Goal: Navigation & Orientation: Find specific page/section

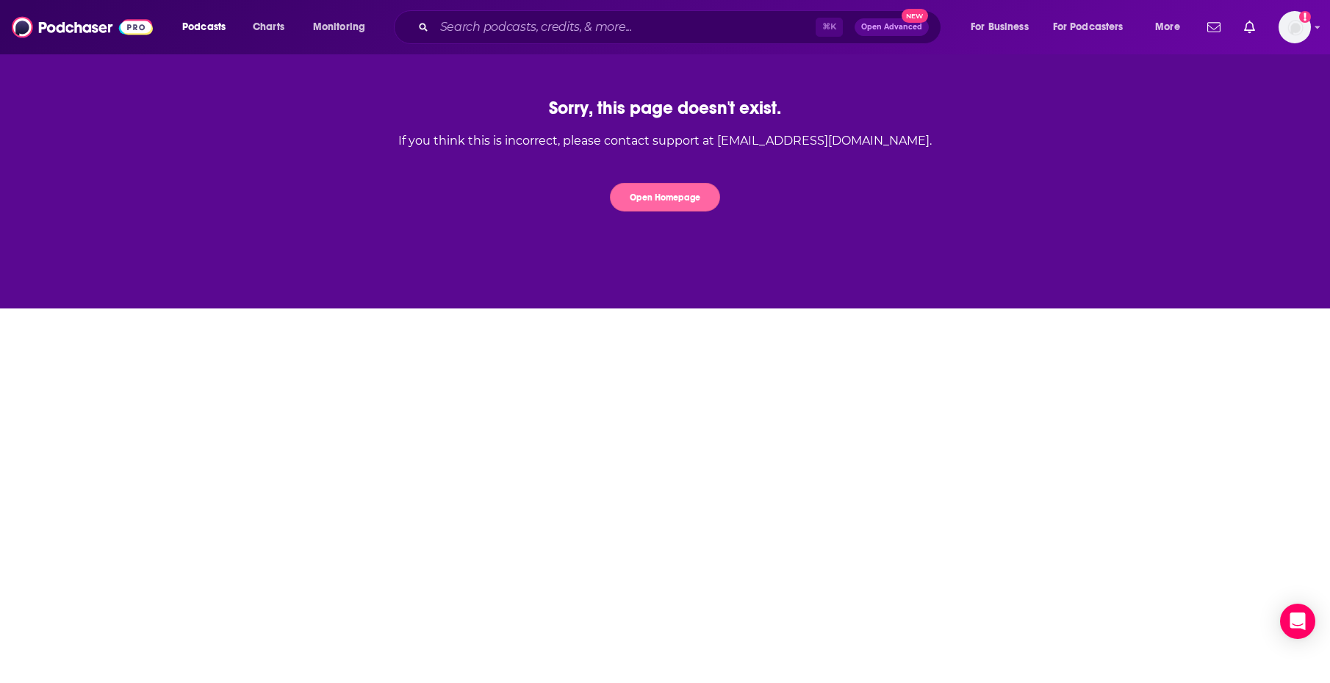
click at [667, 196] on button "Open Homepage" at bounding box center [665, 197] width 110 height 29
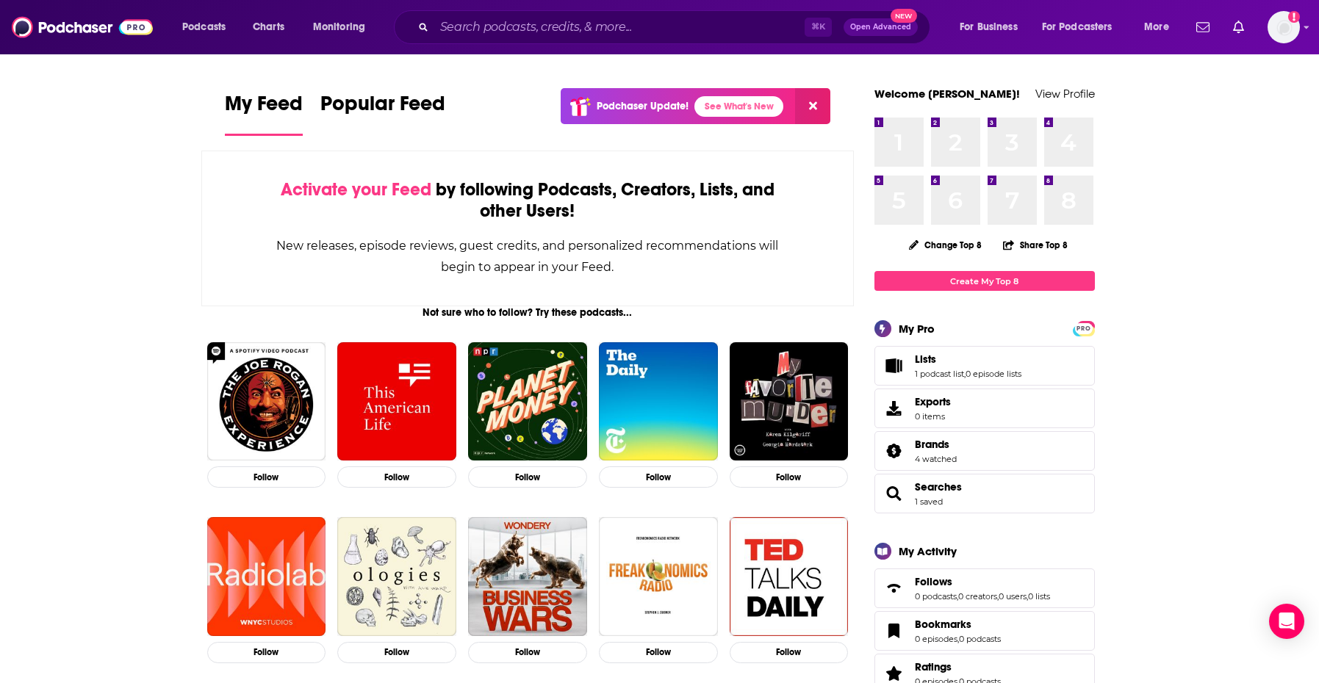
click at [1303, 31] on div "Podcasts Charts Monitoring ⌘ K Open Advanced New For Business For Podcasters Mo…" at bounding box center [659, 27] width 1319 height 54
click at [1304, 30] on icon "Show profile menu" at bounding box center [1307, 27] width 6 height 9
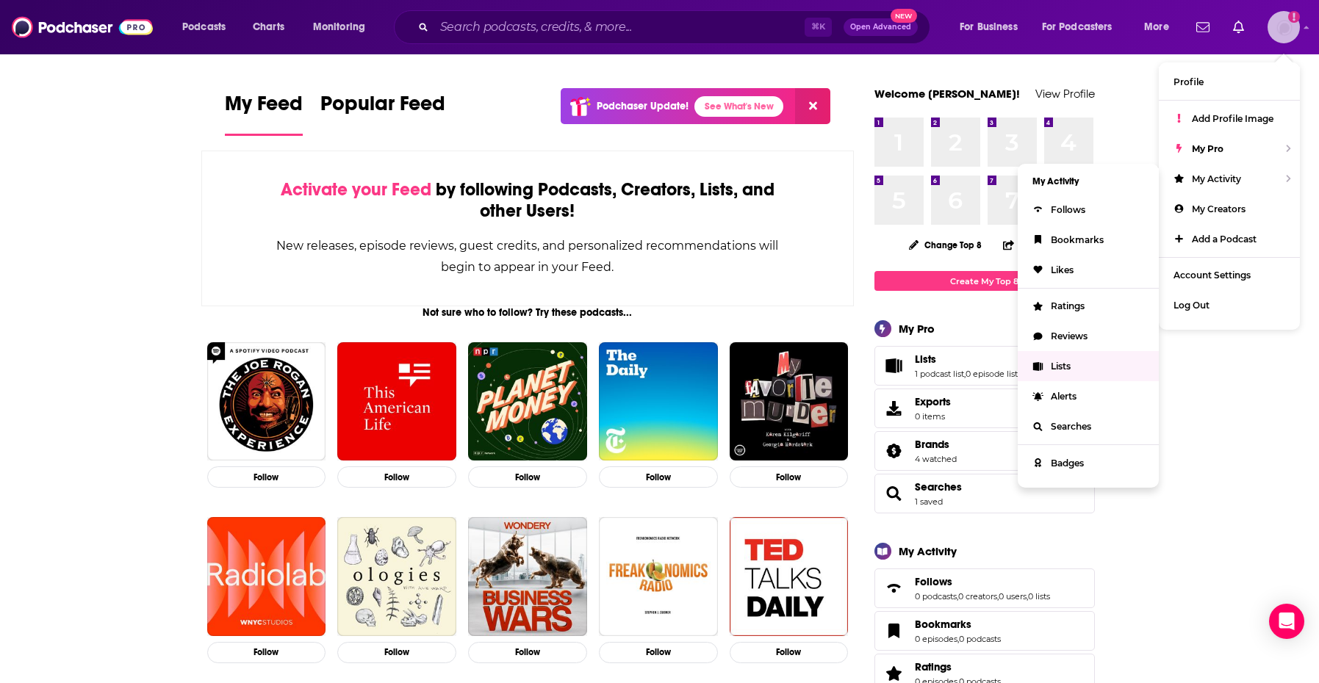
click at [1060, 367] on span "Lists" at bounding box center [1061, 366] width 20 height 11
